Goal: Task Accomplishment & Management: Manage account settings

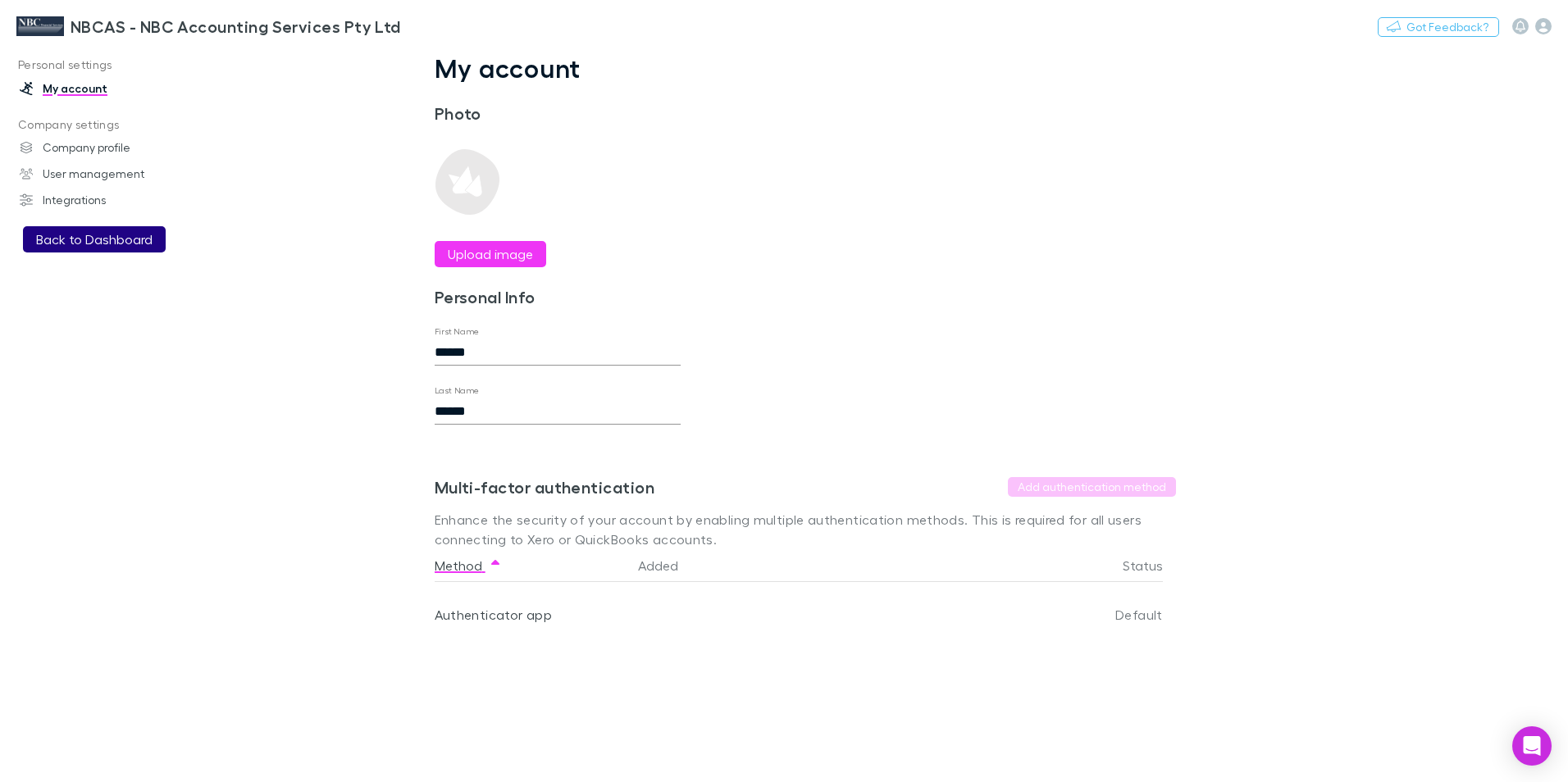
click at [61, 240] on button "Back to Dashboard" at bounding box center [94, 239] width 143 height 26
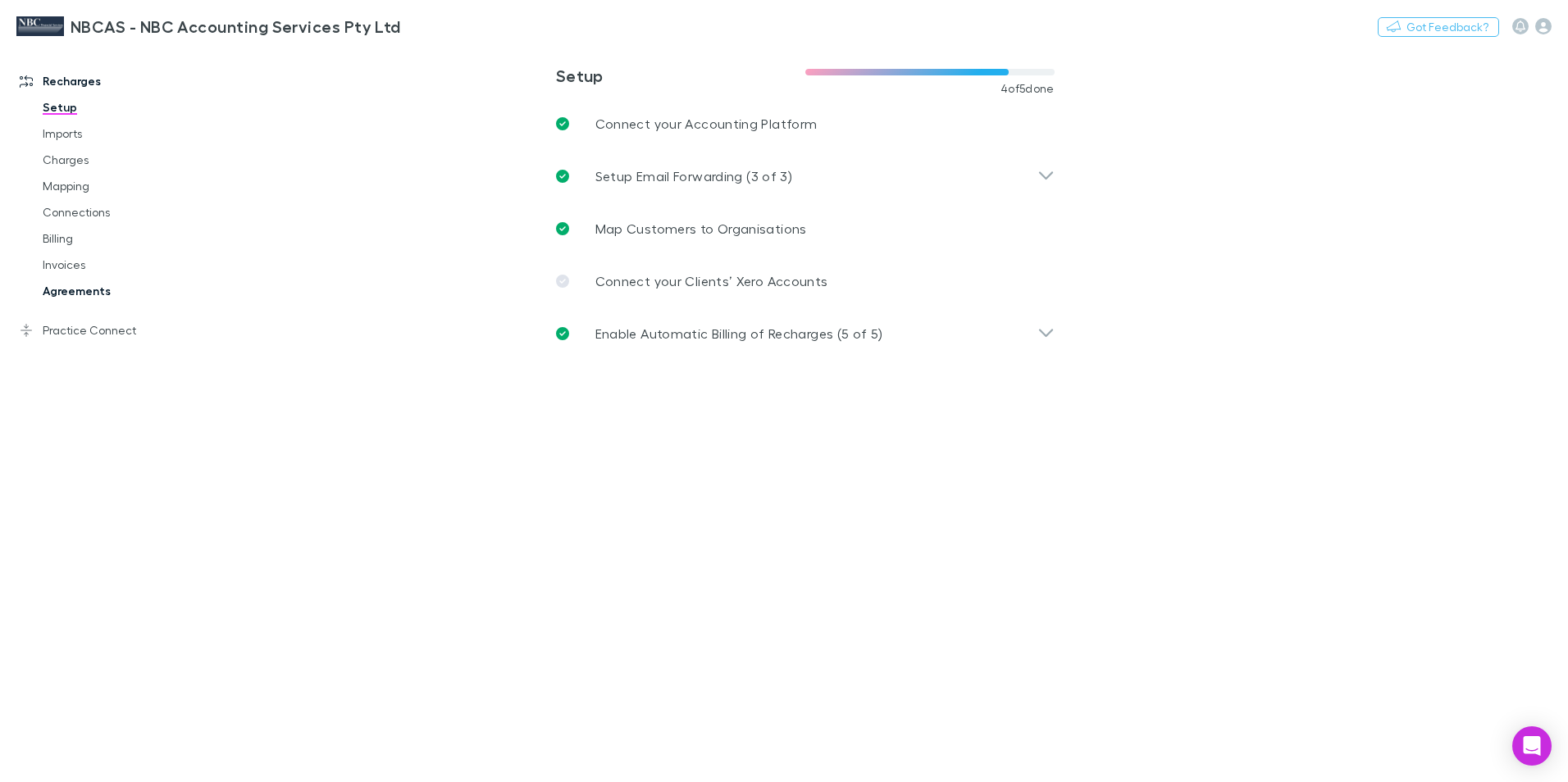
click at [65, 296] on link "Agreements" at bounding box center [124, 290] width 195 height 26
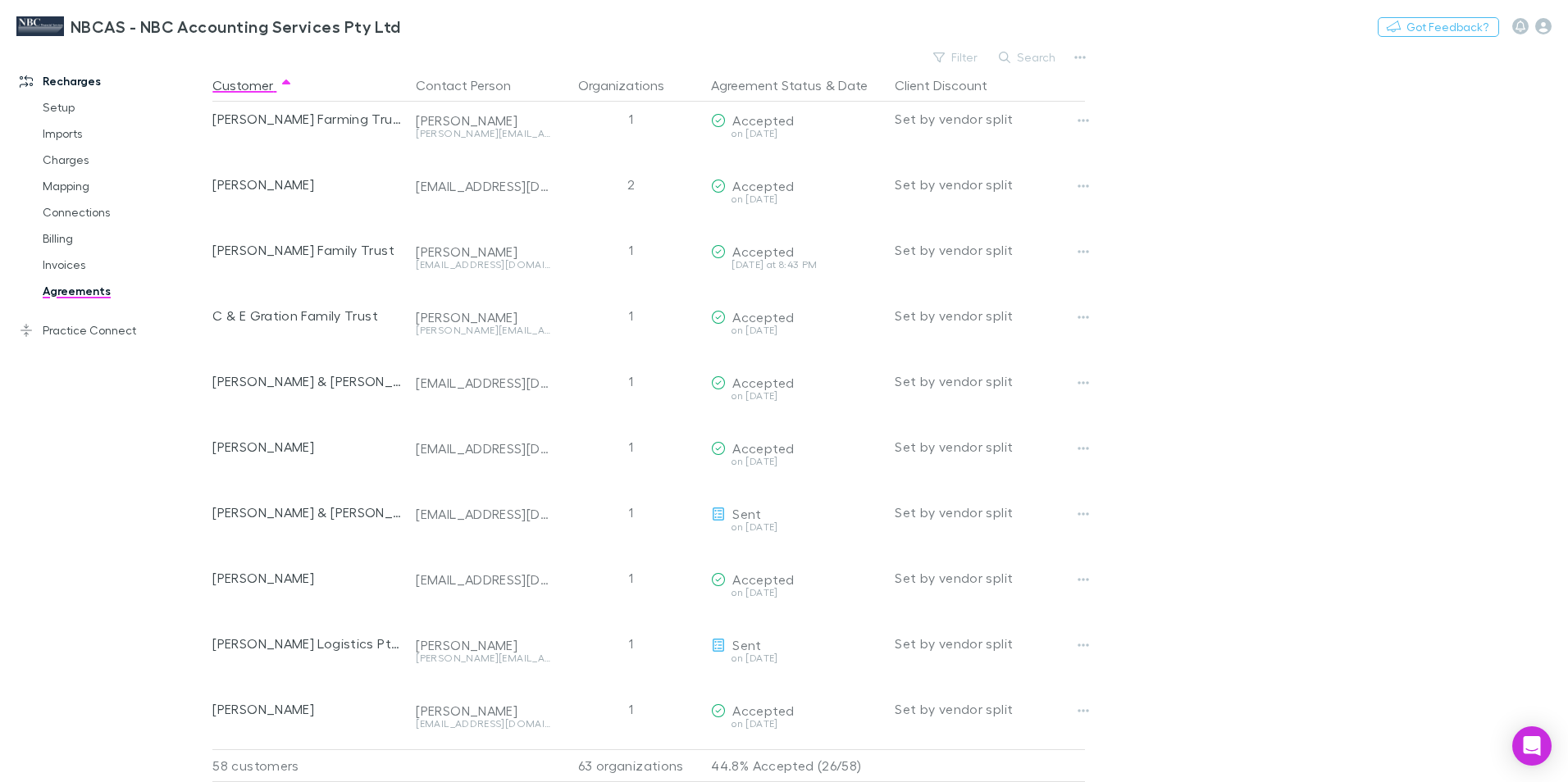
scroll to position [410, 0]
click at [1021, 59] on button "Search" at bounding box center [1028, 58] width 74 height 20
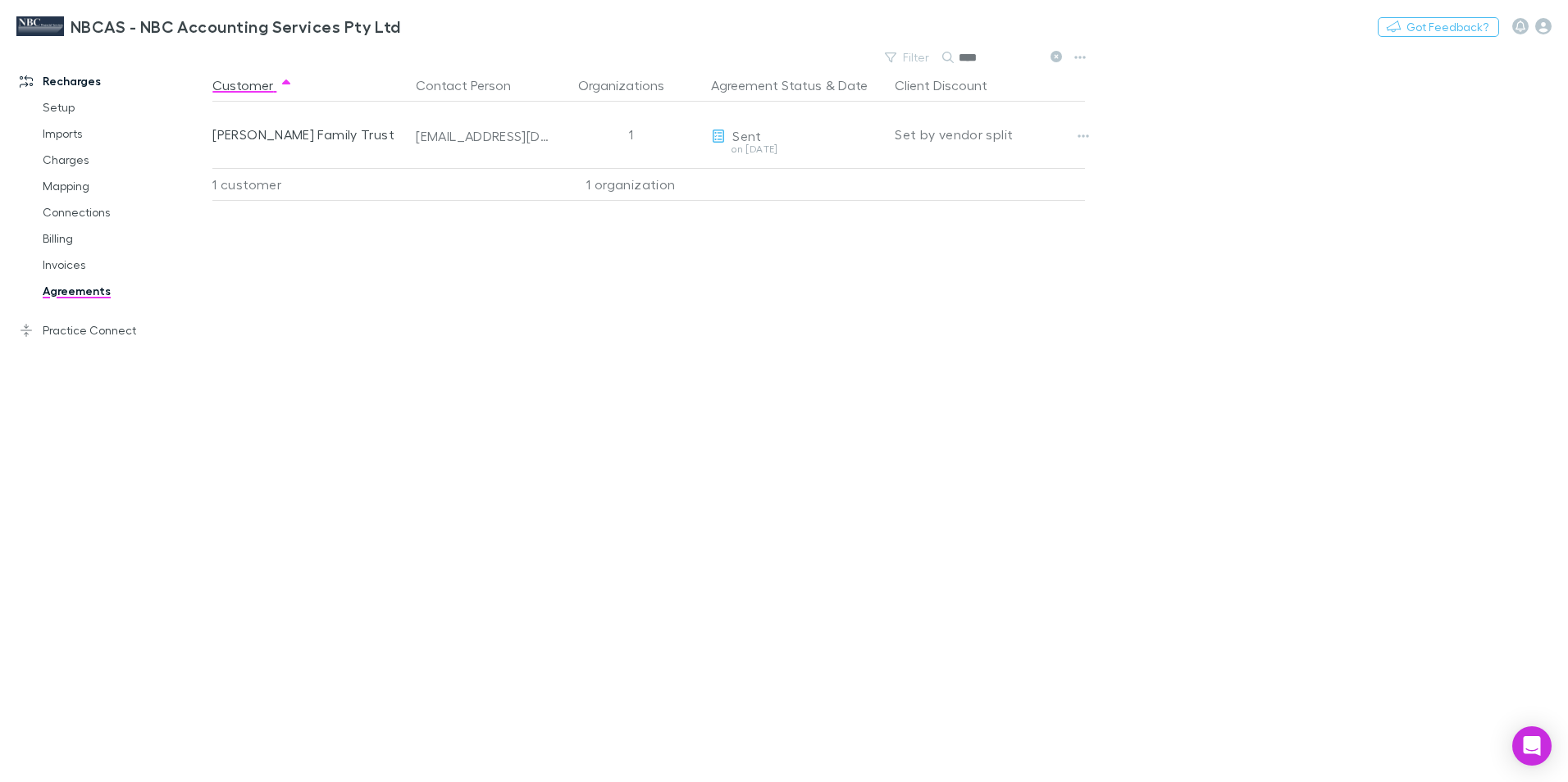
drag, startPoint x: 990, startPoint y: 61, endPoint x: 962, endPoint y: 59, distance: 28.1
click at [962, 59] on input "****" at bounding box center [999, 58] width 82 height 23
type input "*********"
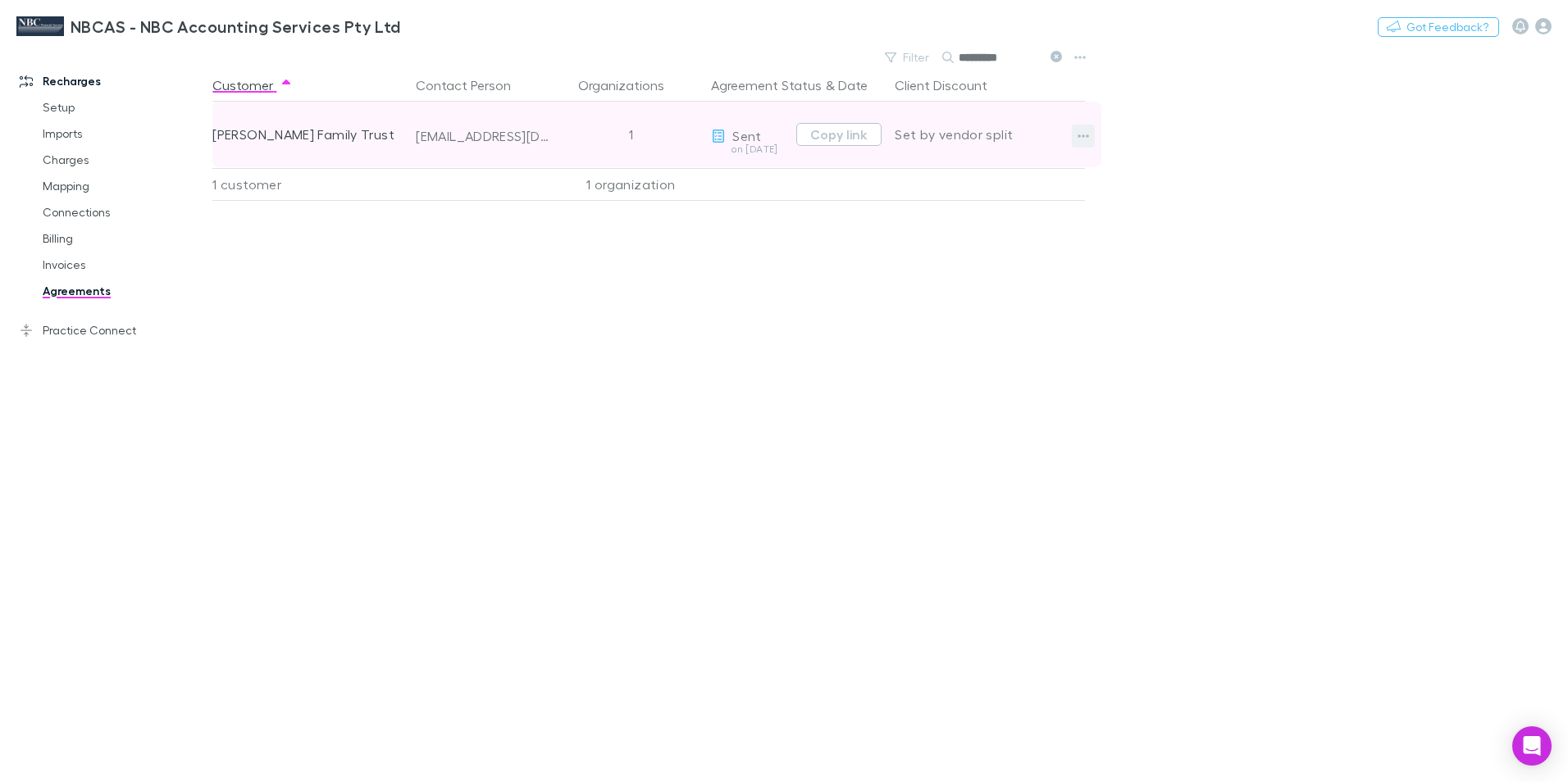
click at [1078, 137] on icon "button" at bounding box center [1084, 136] width 12 height 13
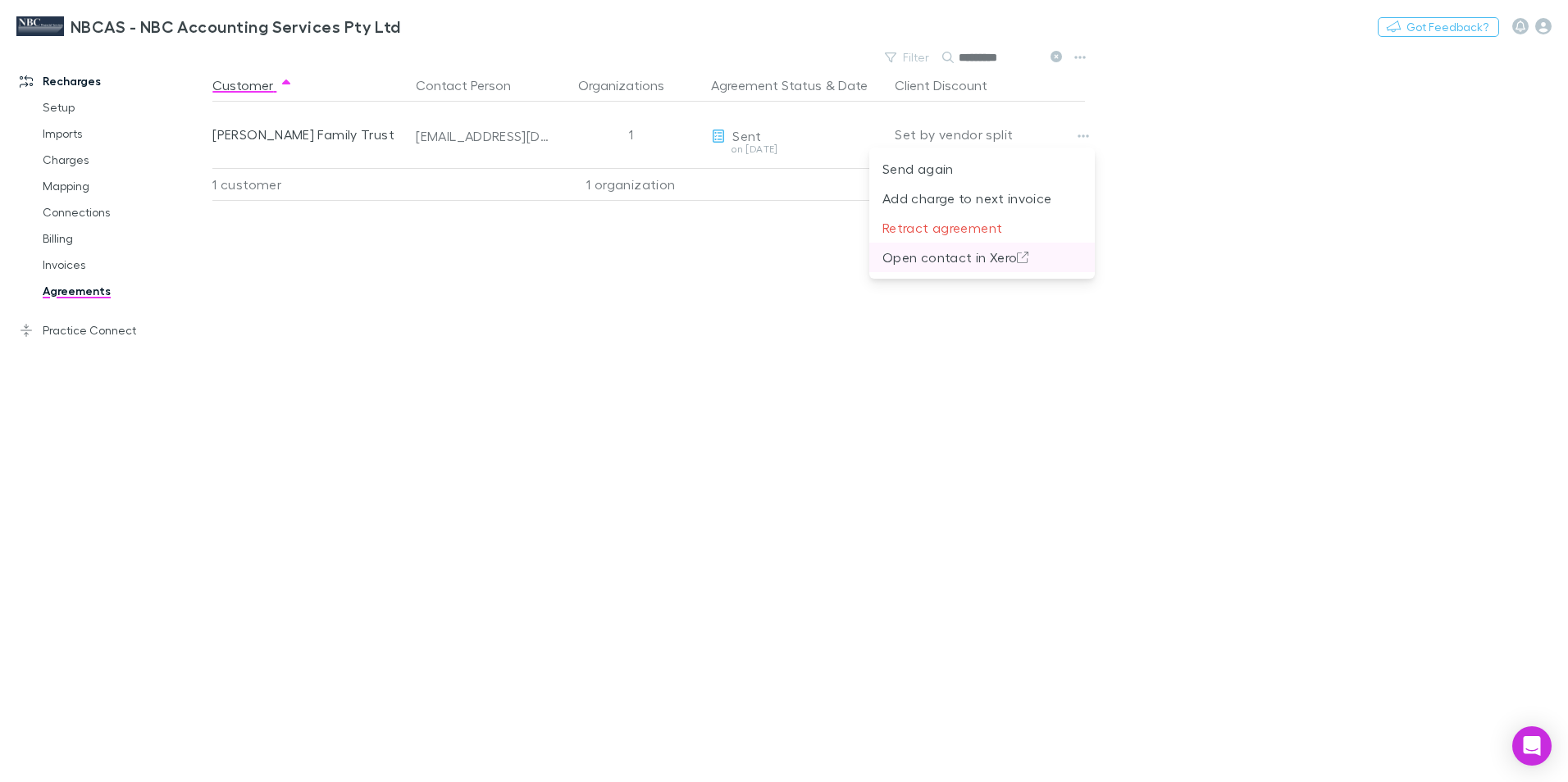
click at [947, 255] on p "Open contact in Xero" at bounding box center [982, 258] width 200 height 20
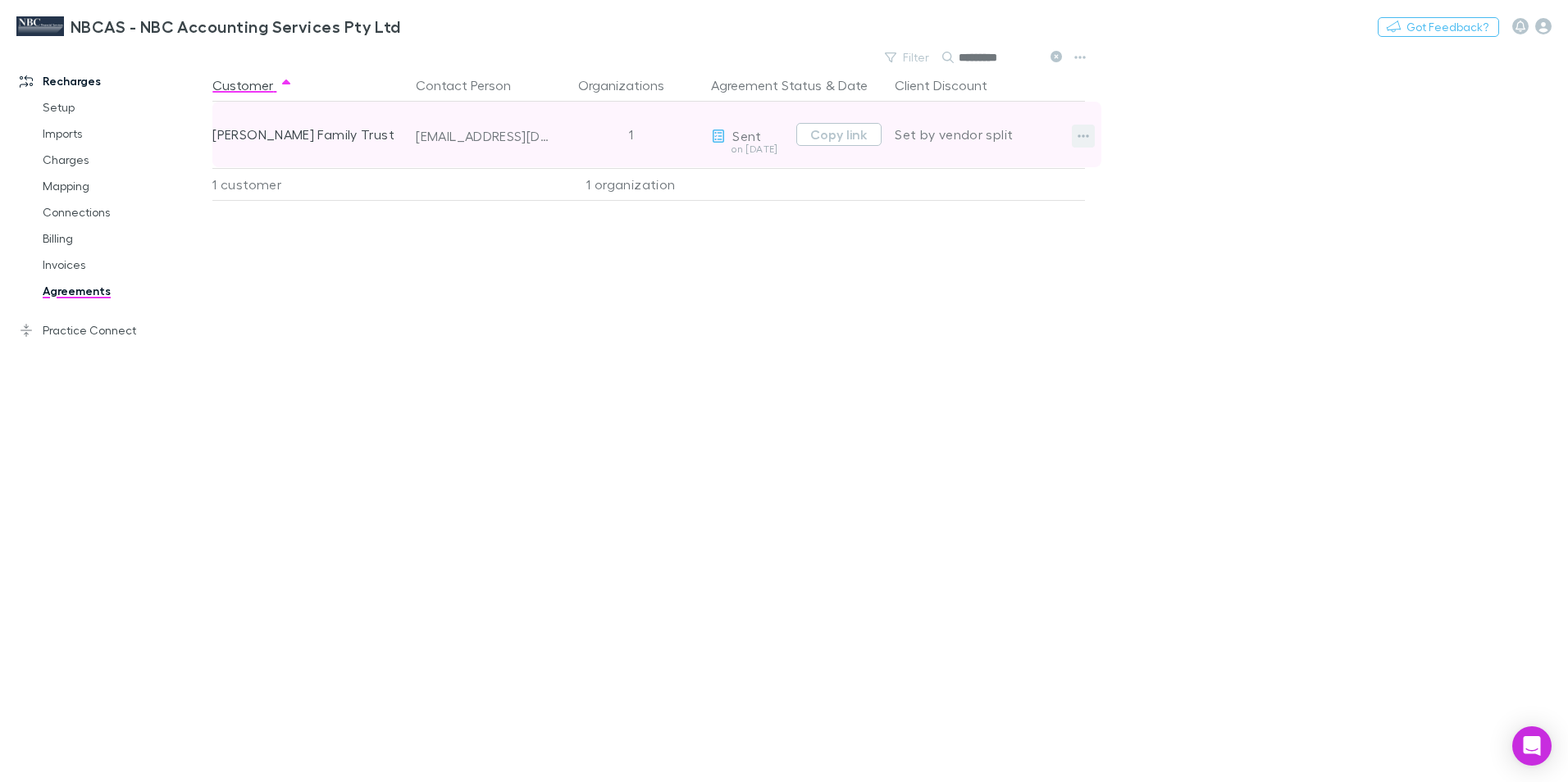
click at [1078, 135] on icon "button" at bounding box center [1084, 136] width 12 height 13
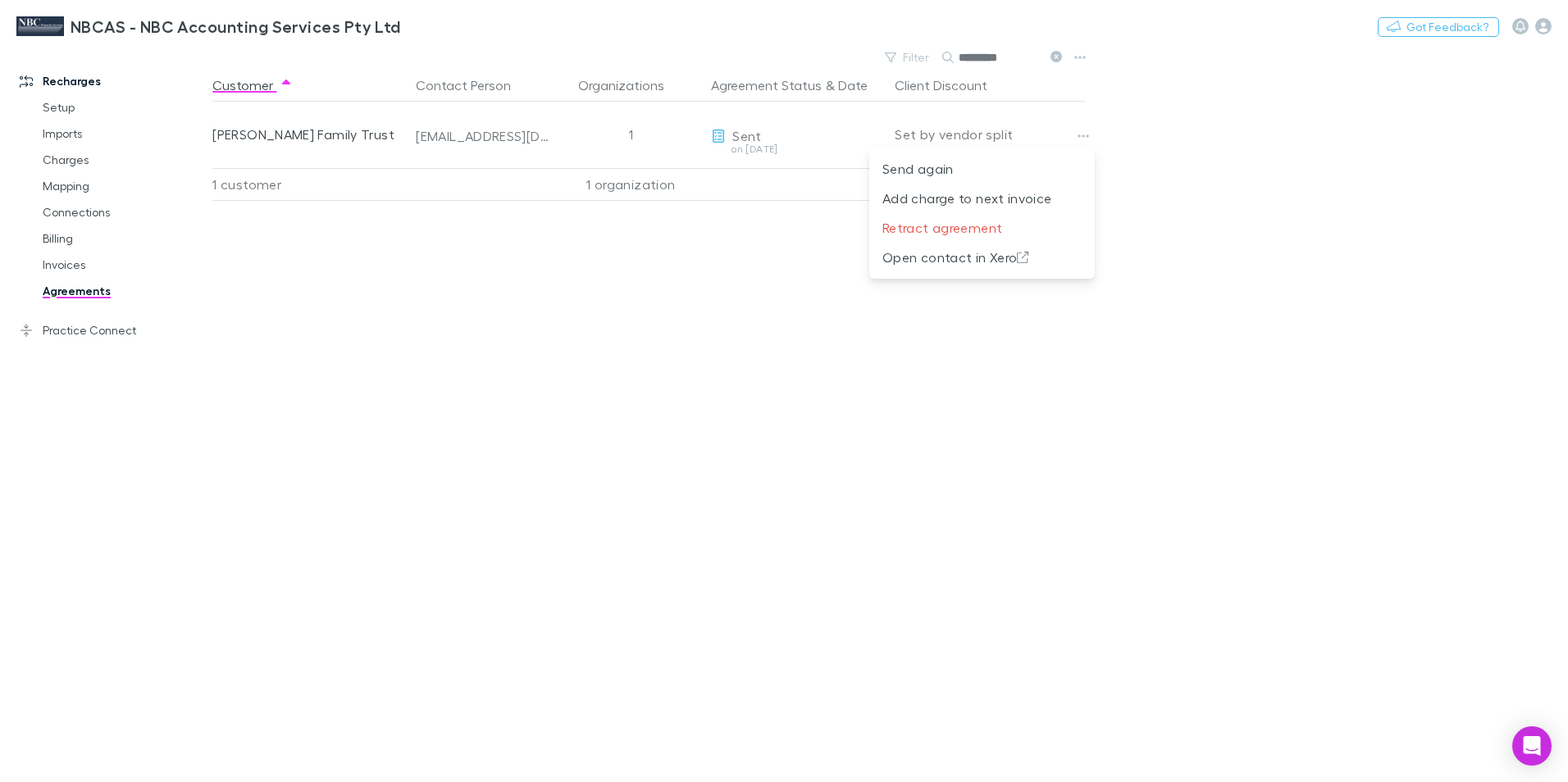
click at [752, 139] on div at bounding box center [784, 391] width 1568 height 782
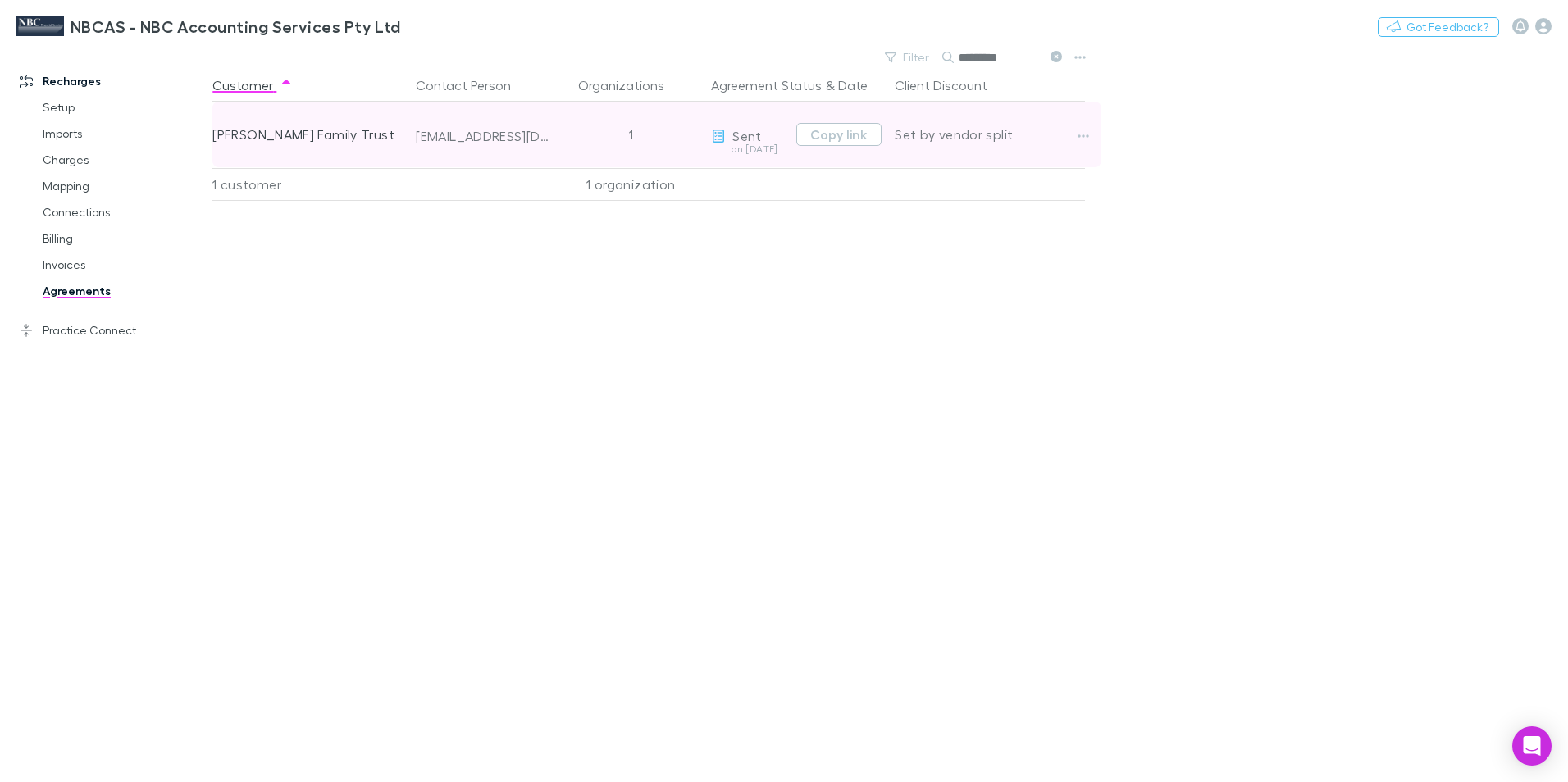
click at [732, 137] on span "Sent" at bounding box center [746, 135] width 28 height 16
click at [819, 131] on button "Copy link" at bounding box center [839, 134] width 85 height 23
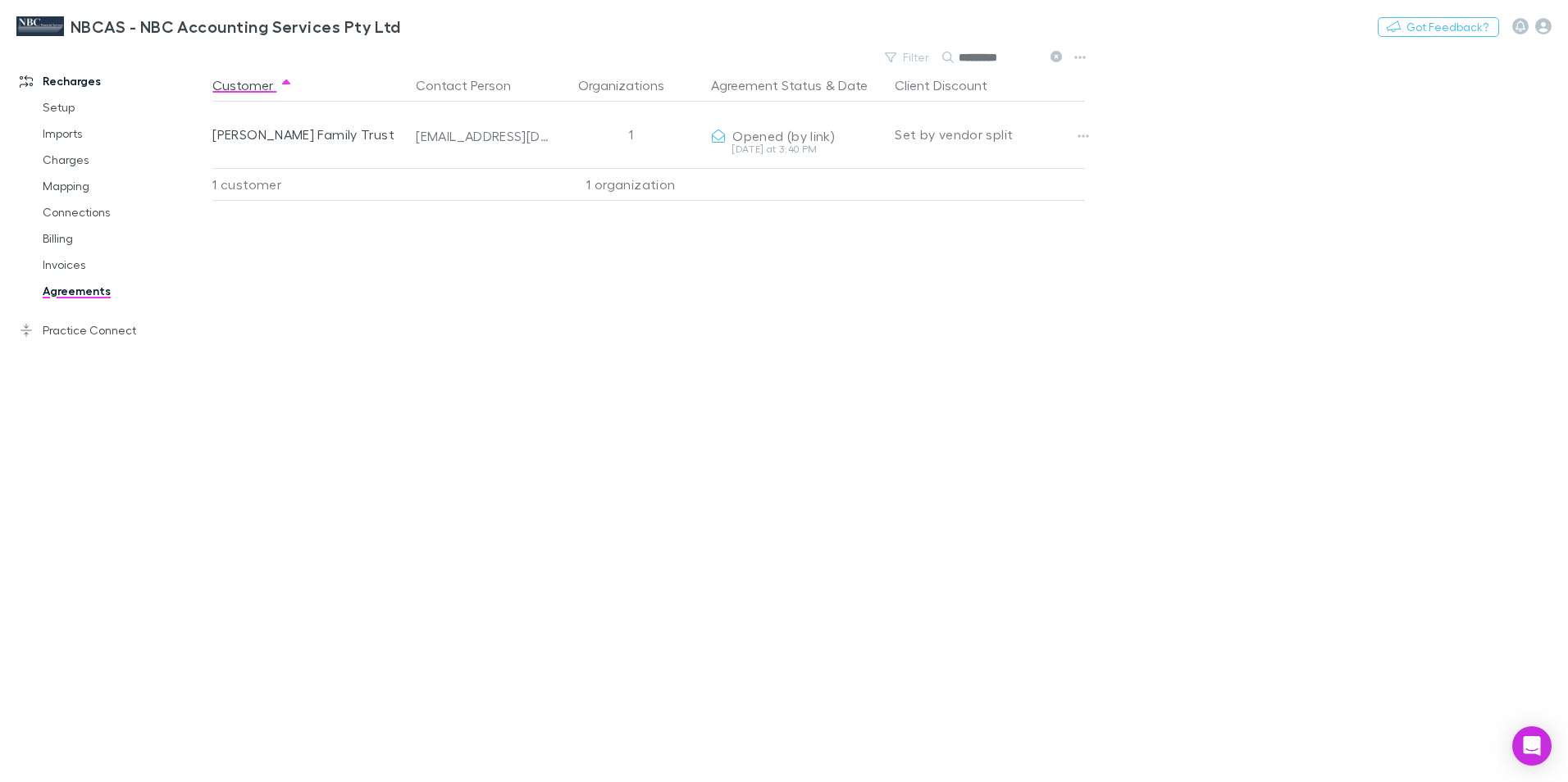
click at [1058, 53] on icon at bounding box center [1056, 57] width 12 height 12
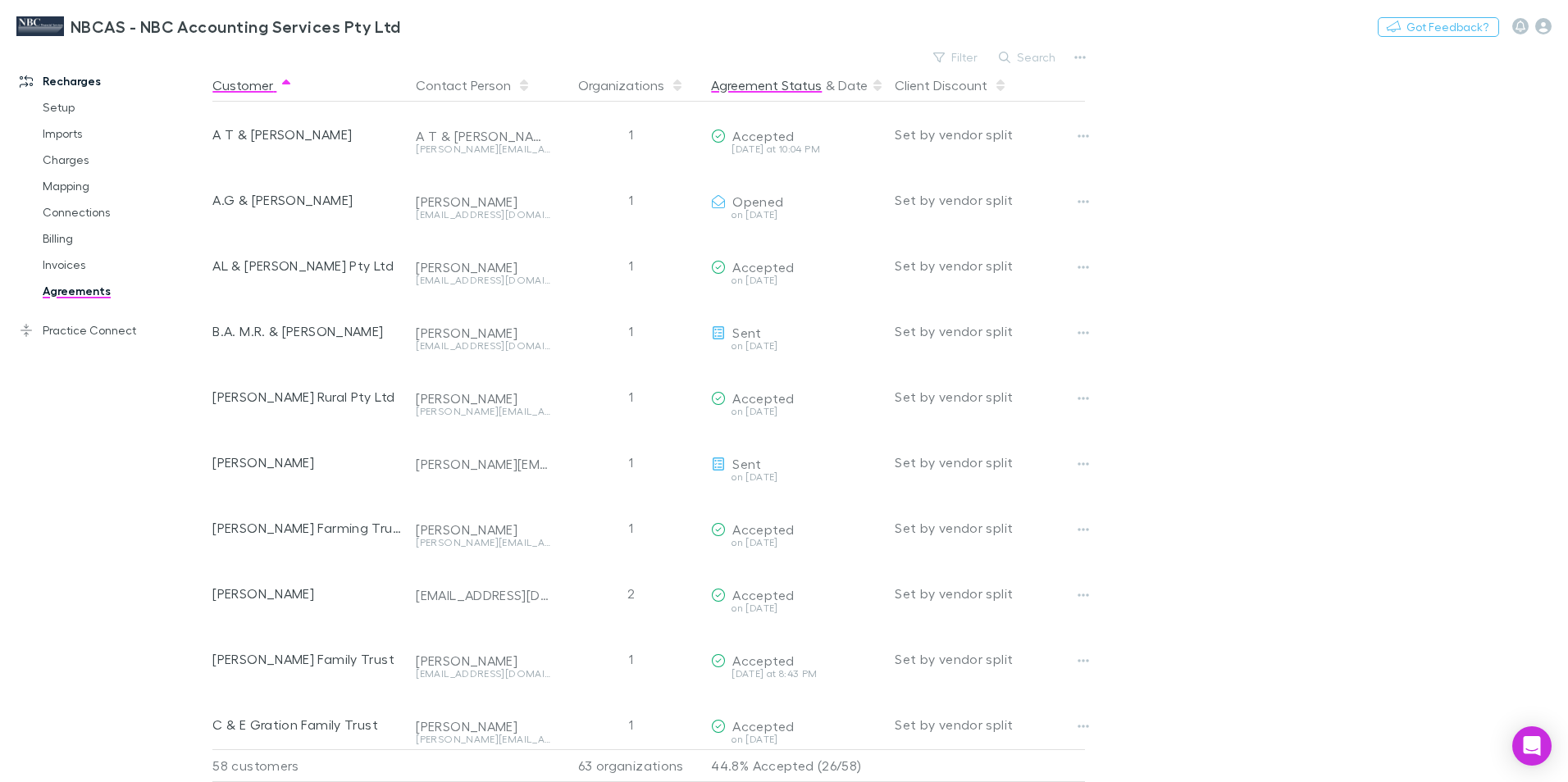
click at [784, 88] on button "Agreement Status" at bounding box center [766, 85] width 111 height 33
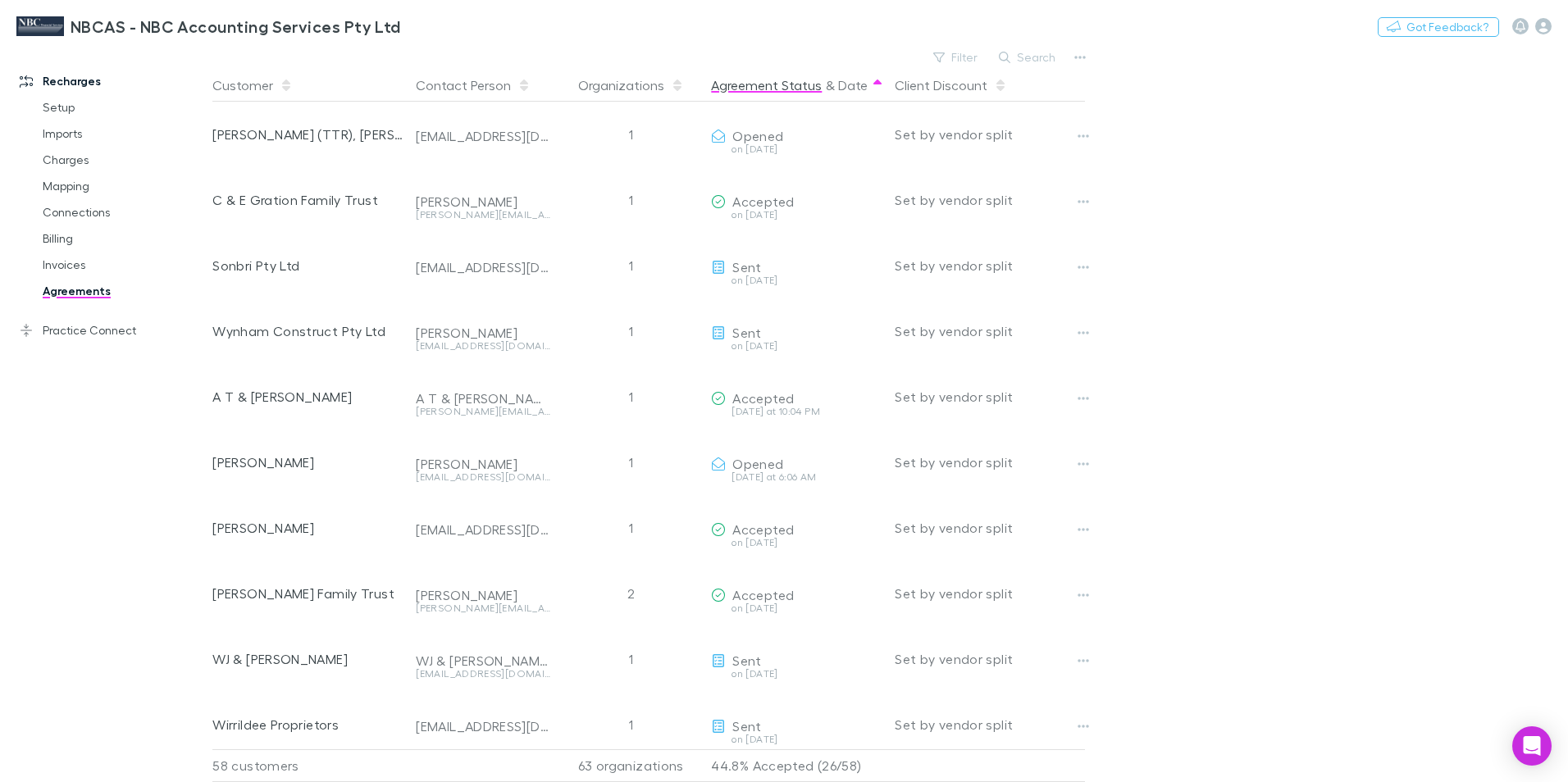
click at [787, 85] on button "Agreement Status" at bounding box center [766, 85] width 111 height 33
click at [759, 91] on button "Agreement Status" at bounding box center [766, 85] width 111 height 33
click at [761, 88] on button "Agreement Status" at bounding box center [766, 85] width 111 height 33
click at [958, 61] on button "Filter" at bounding box center [956, 58] width 63 height 20
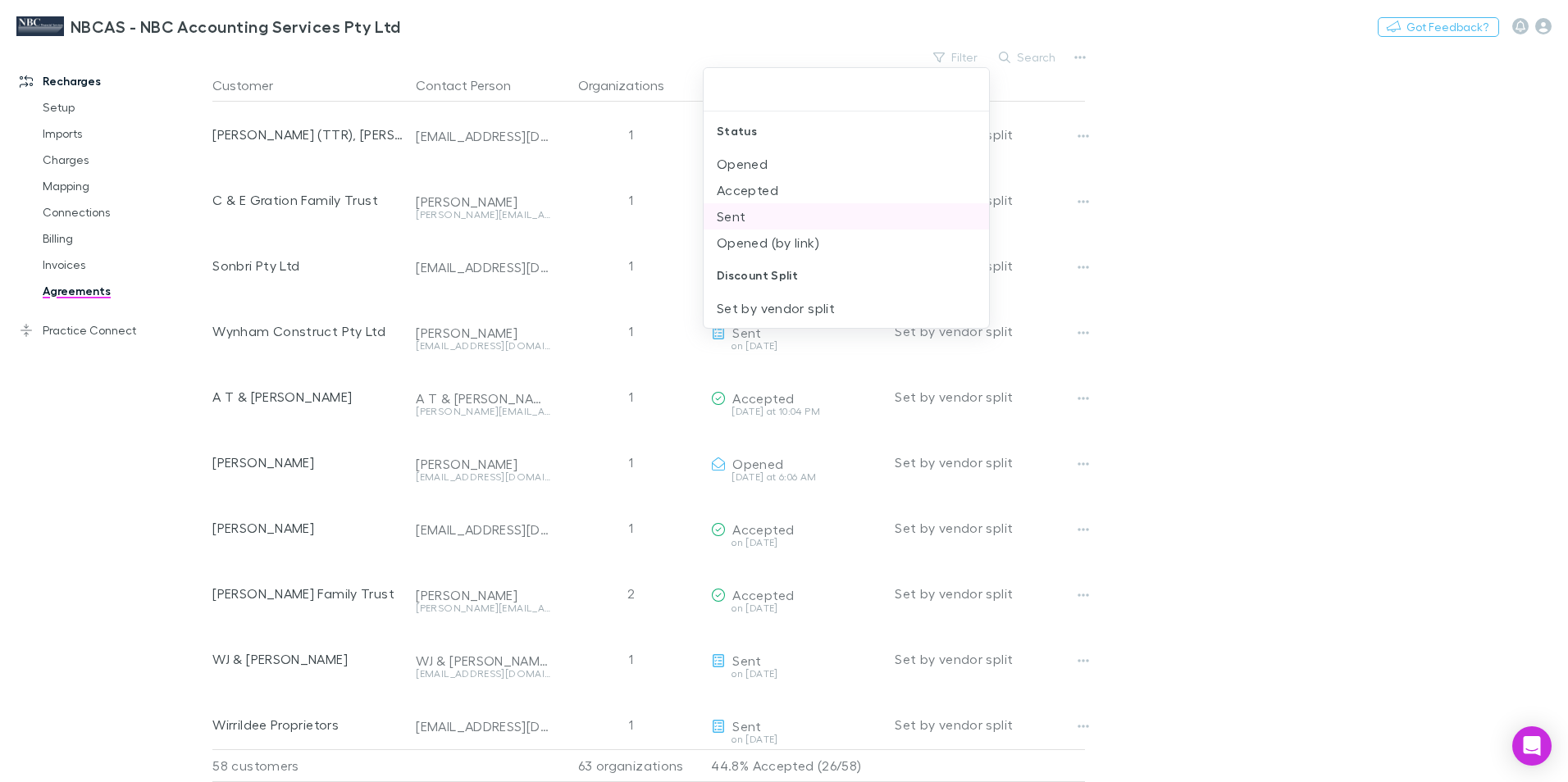
click at [729, 213] on li "Sent" at bounding box center [847, 216] width 286 height 26
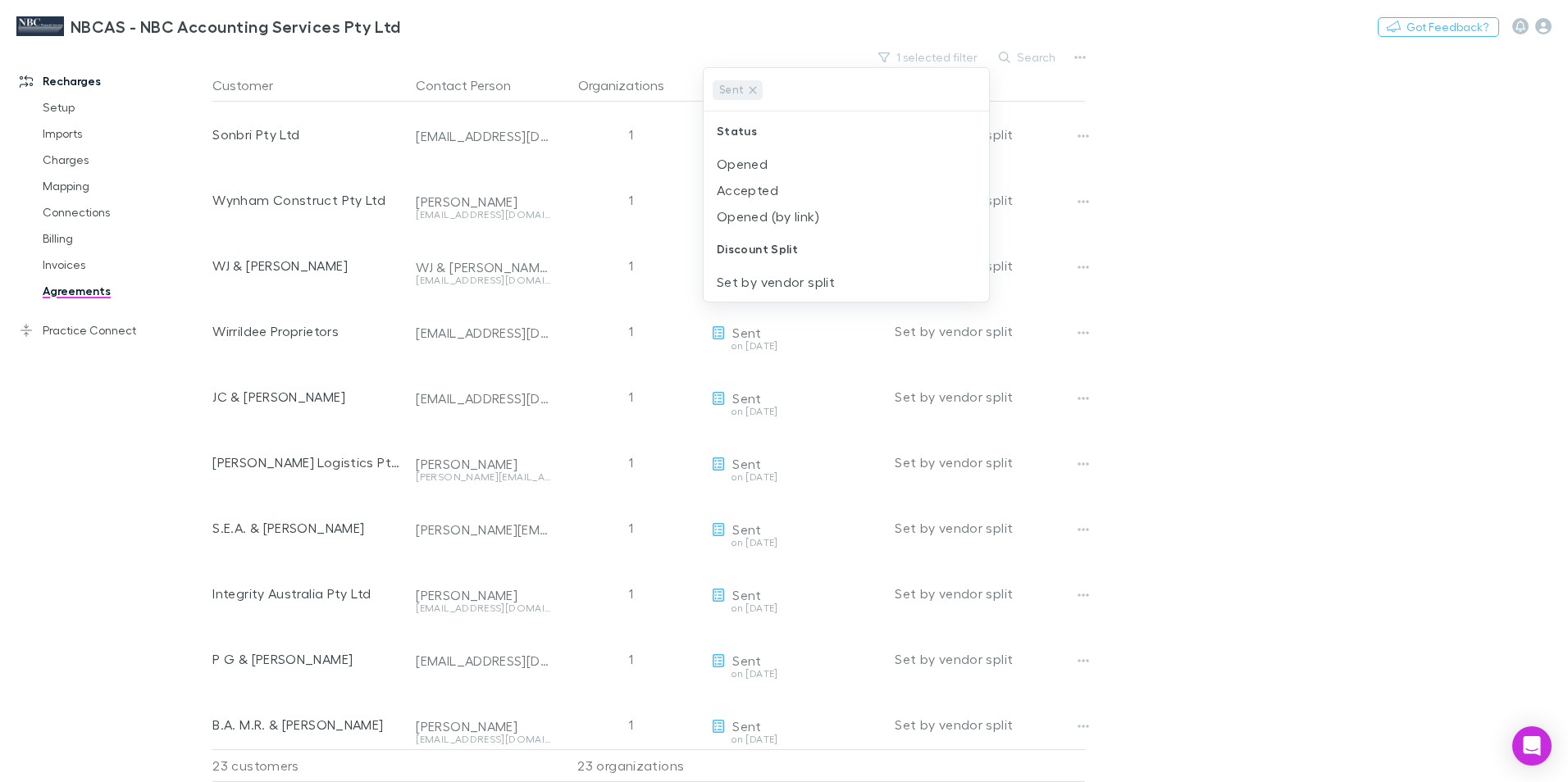
click at [659, 173] on div at bounding box center [784, 391] width 1568 height 782
